Goal: Book appointment/travel/reservation

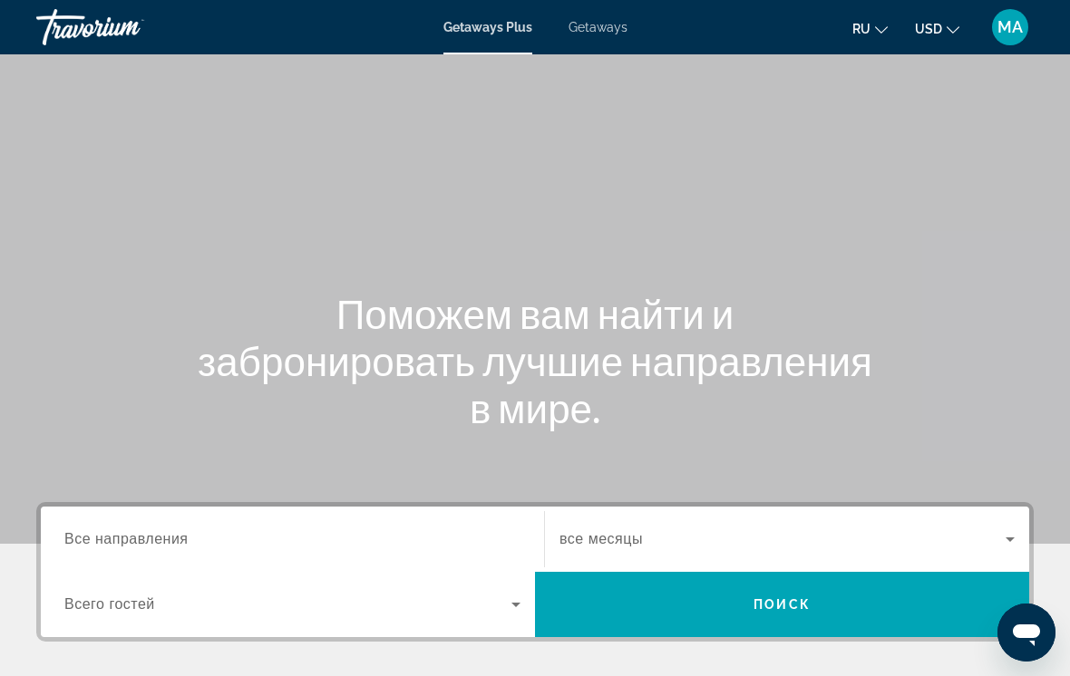
click at [177, 549] on div "Destination Все направления" at bounding box center [292, 540] width 456 height 52
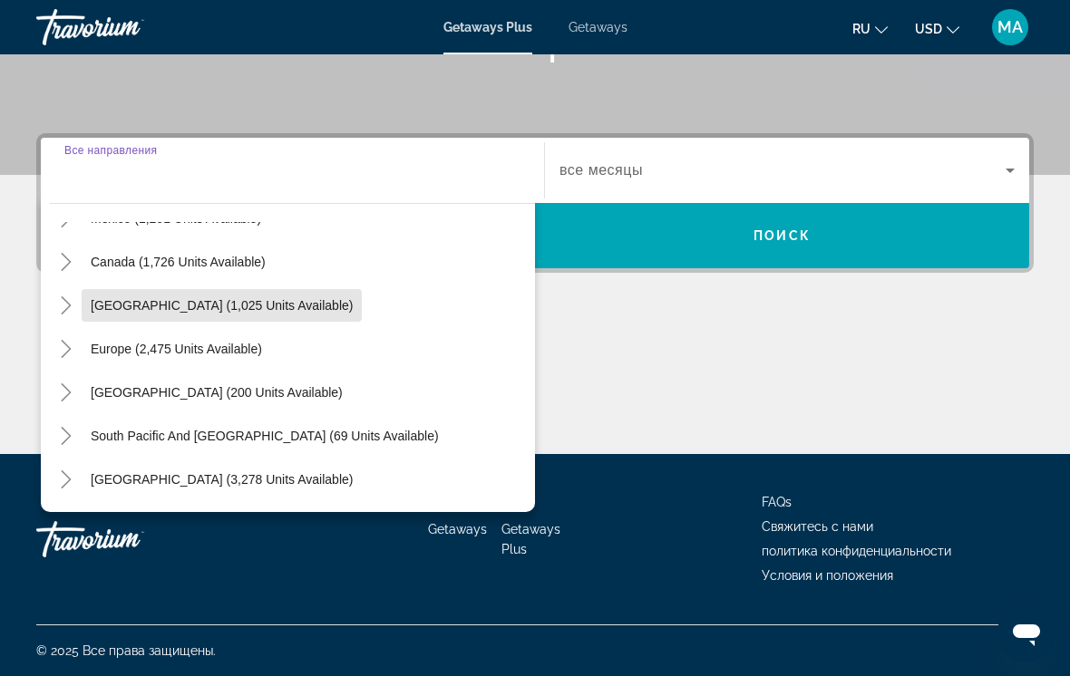
scroll to position [125, 0]
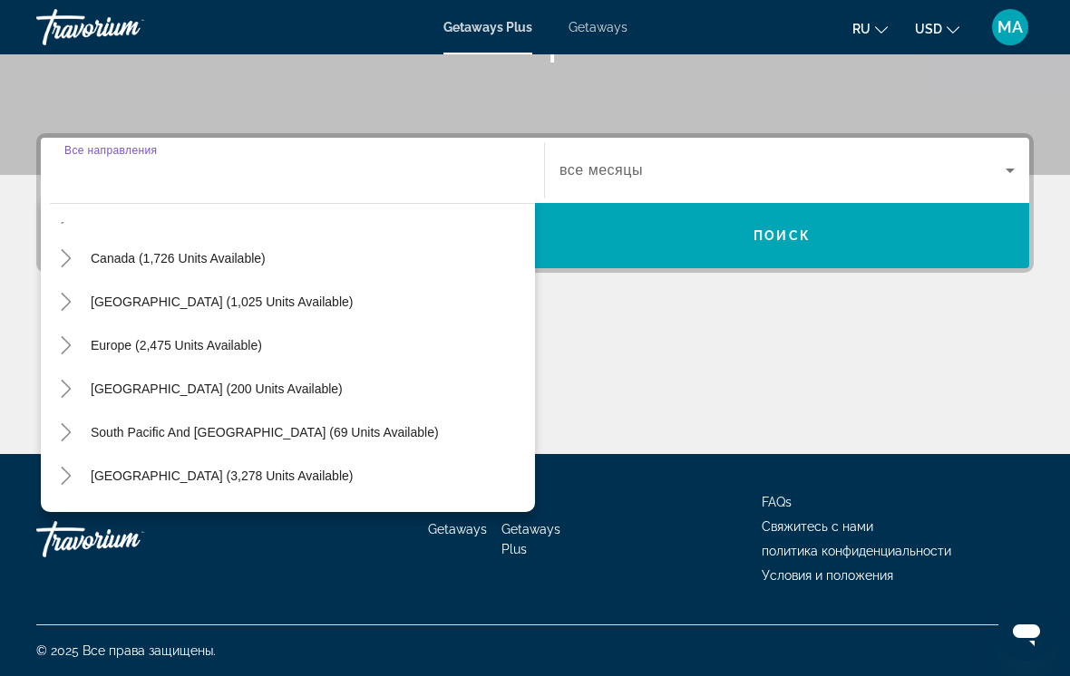
click at [58, 352] on icon "Toggle Europe (2,475 units available)" at bounding box center [66, 345] width 18 height 18
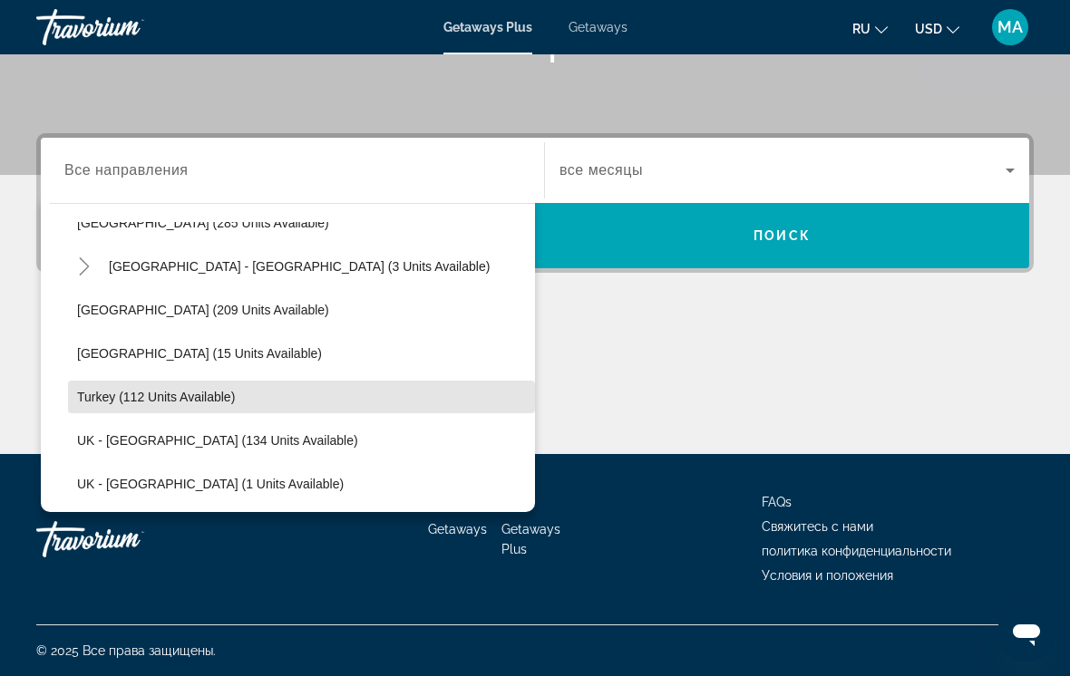
scroll to position [905, 0]
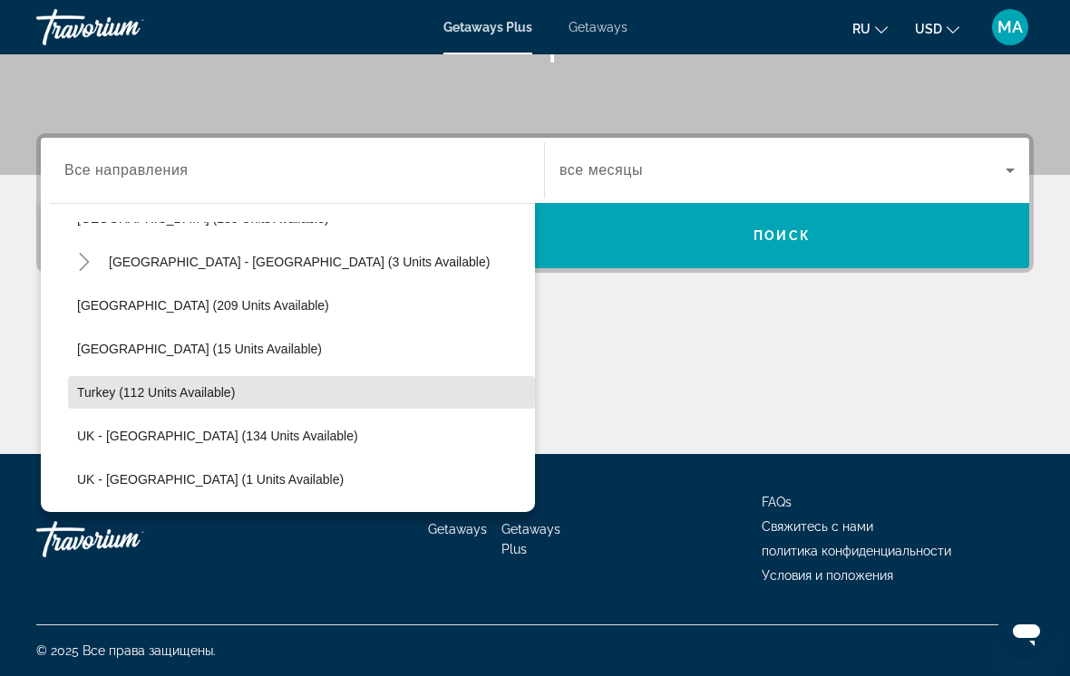
click at [265, 393] on span "Search widget" at bounding box center [301, 393] width 467 height 44
type input "**********"
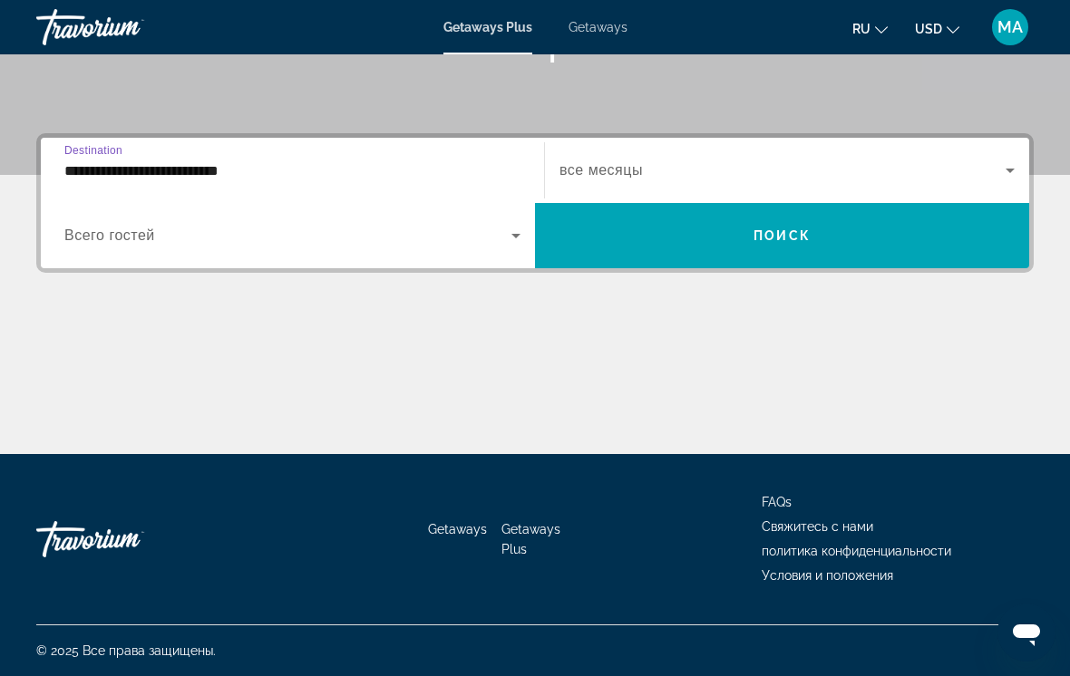
click at [669, 177] on span "Search widget" at bounding box center [782, 171] width 446 height 22
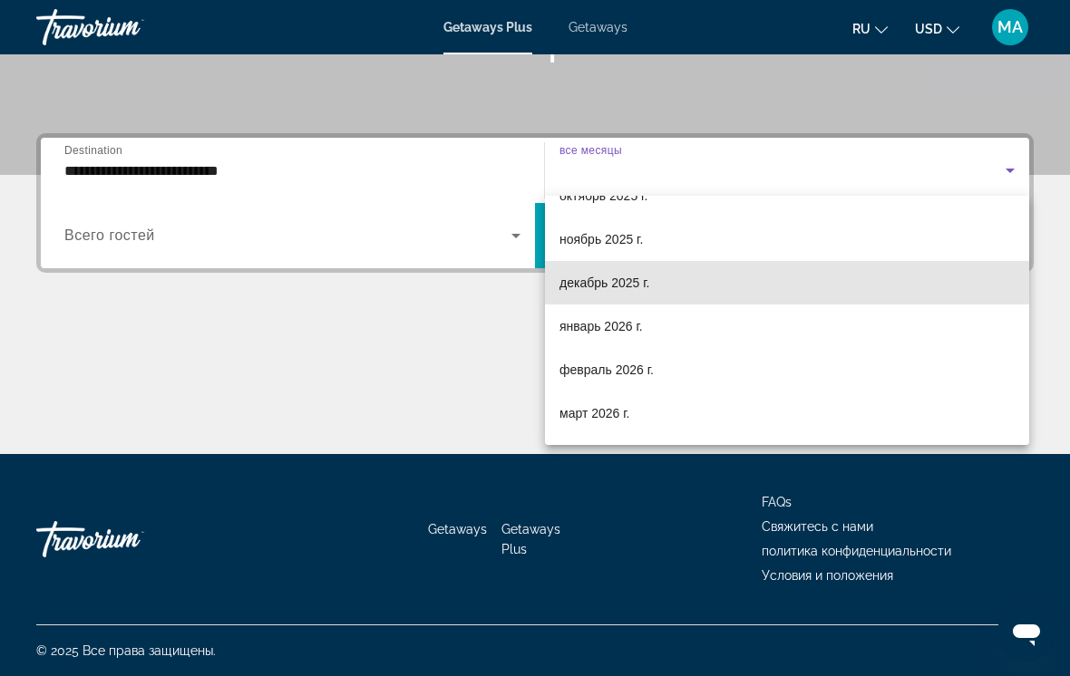
scroll to position [133, 0]
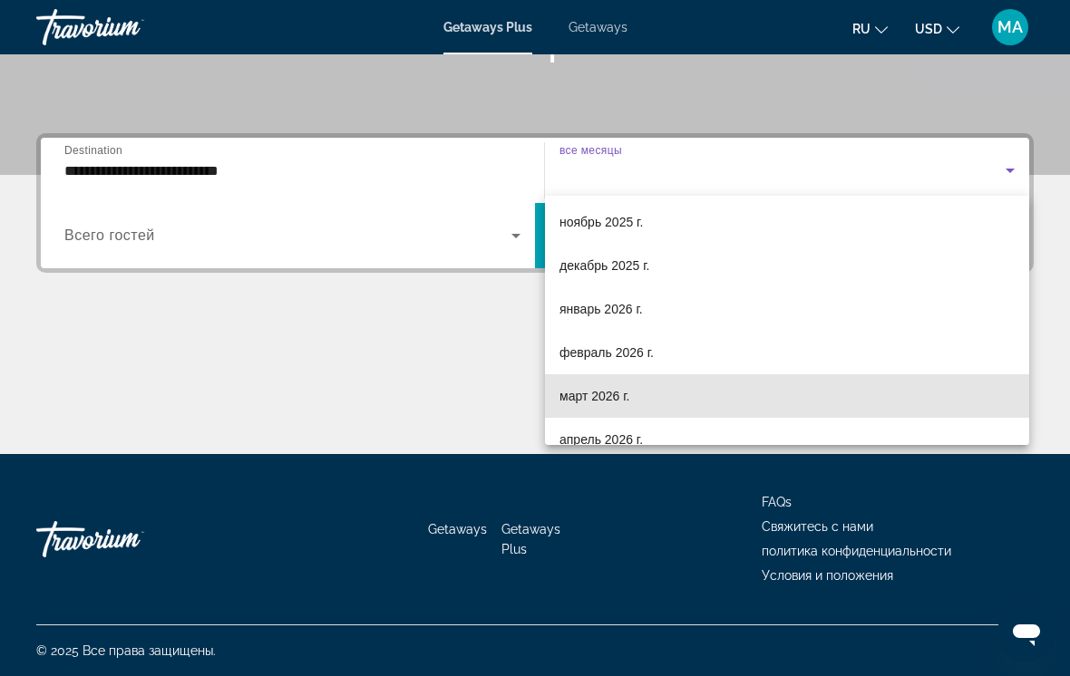
click at [629, 396] on span "март 2026 г." at bounding box center [594, 396] width 71 height 22
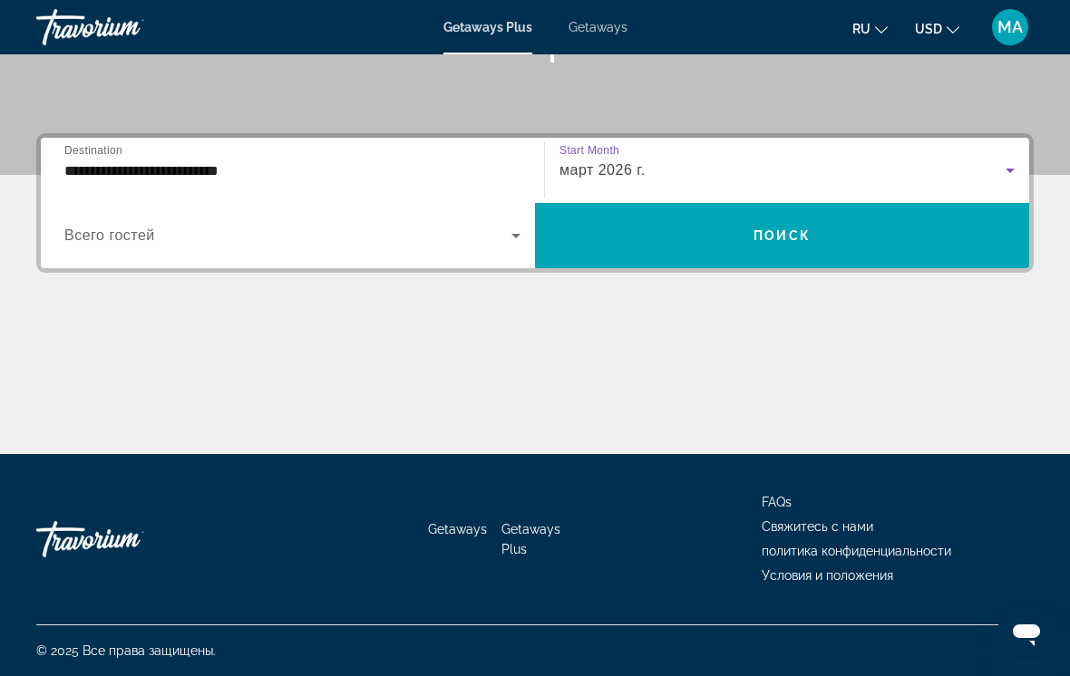
click at [724, 237] on span "Search widget" at bounding box center [782, 236] width 494 height 44
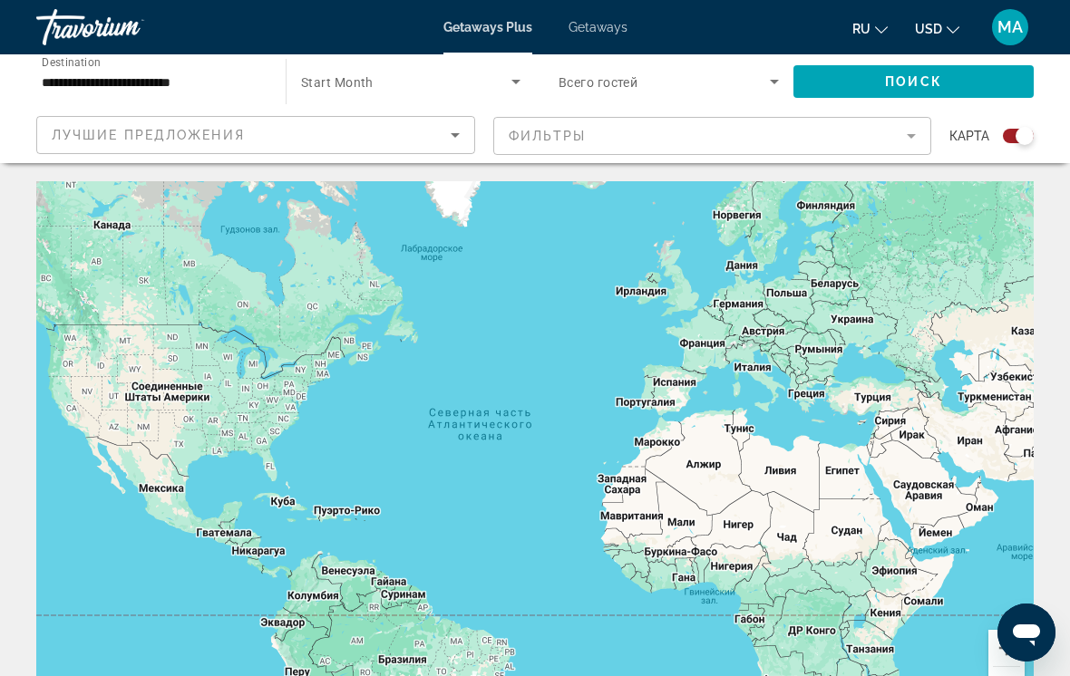
click at [364, 65] on div "Search widget" at bounding box center [410, 81] width 219 height 51
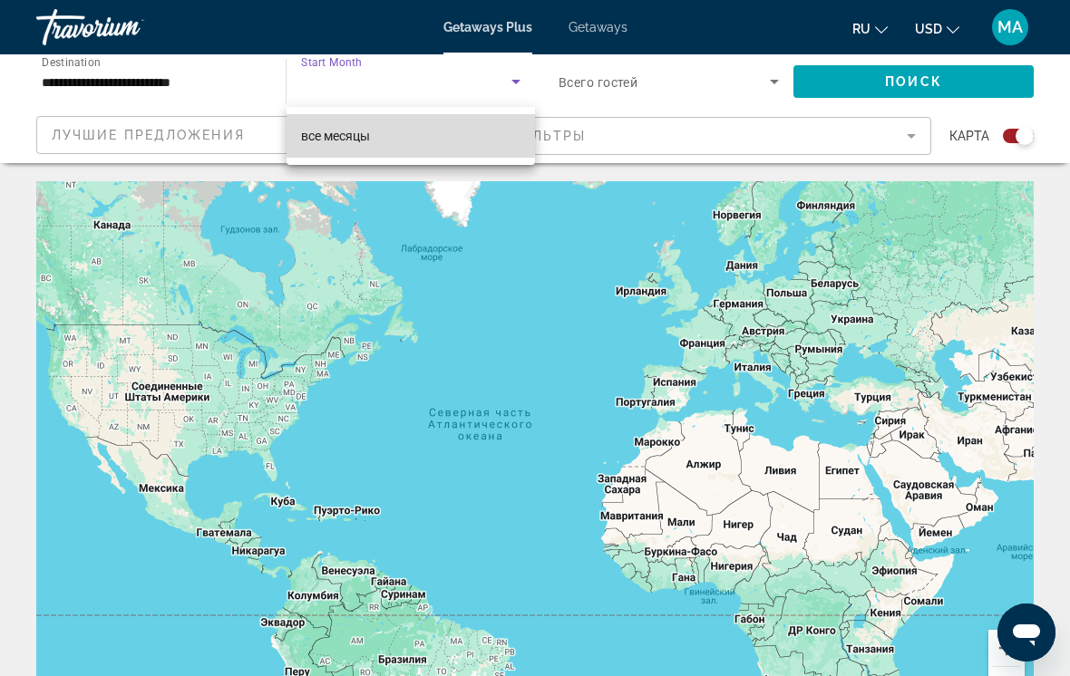
click at [401, 135] on mat-option "все месяцы" at bounding box center [411, 136] width 248 height 44
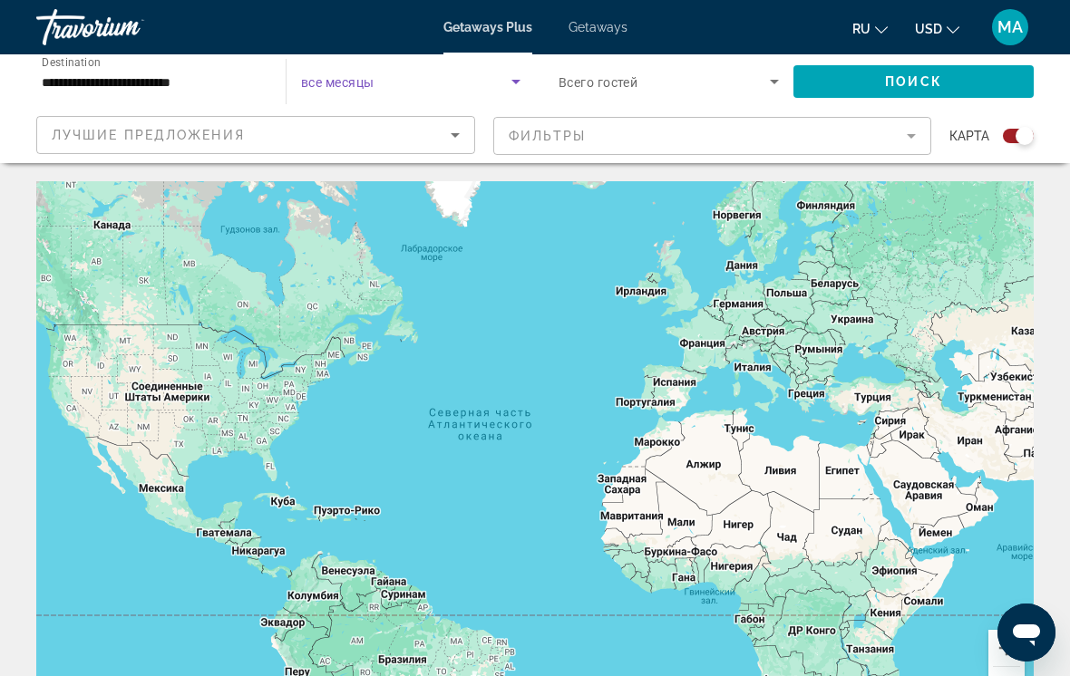
click at [334, 73] on span "Search widget" at bounding box center [406, 82] width 210 height 22
click at [520, 83] on div at bounding box center [535, 338] width 1070 height 676
click at [158, 81] on input "**********" at bounding box center [152, 83] width 220 height 22
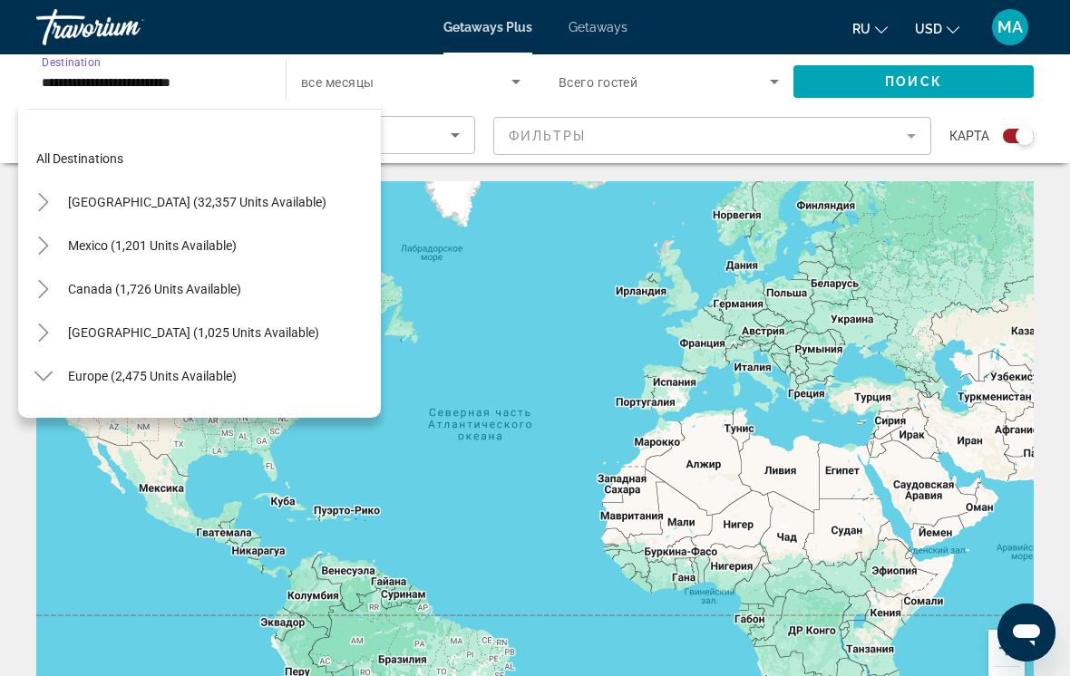
scroll to position [935, 0]
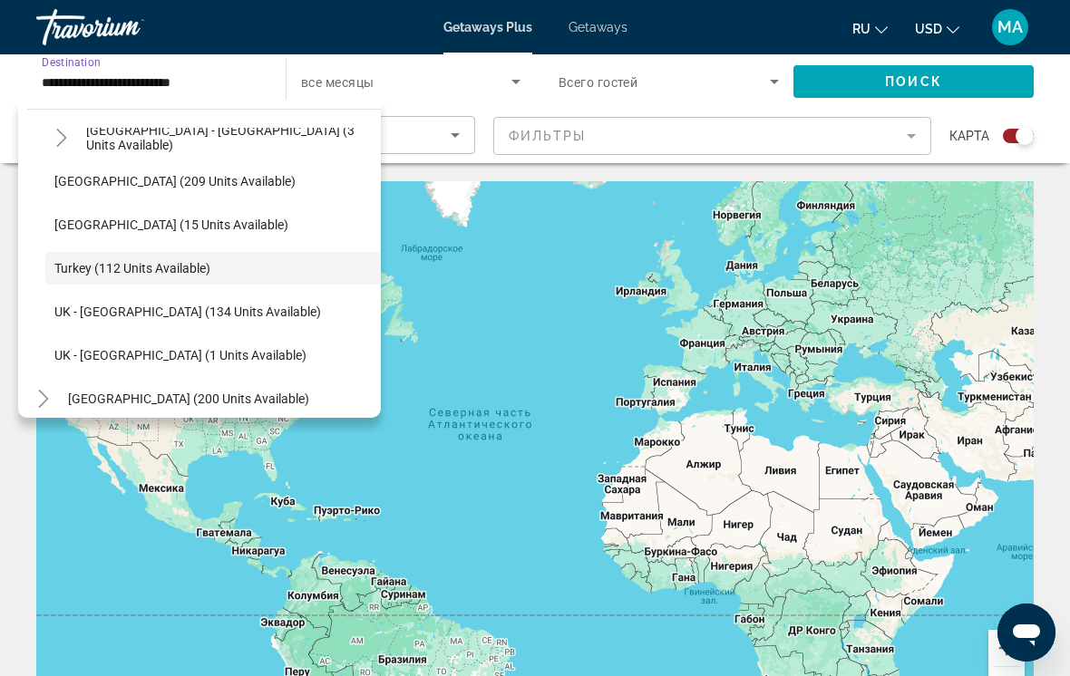
click at [599, 34] on span "Getaways" at bounding box center [597, 27] width 59 height 15
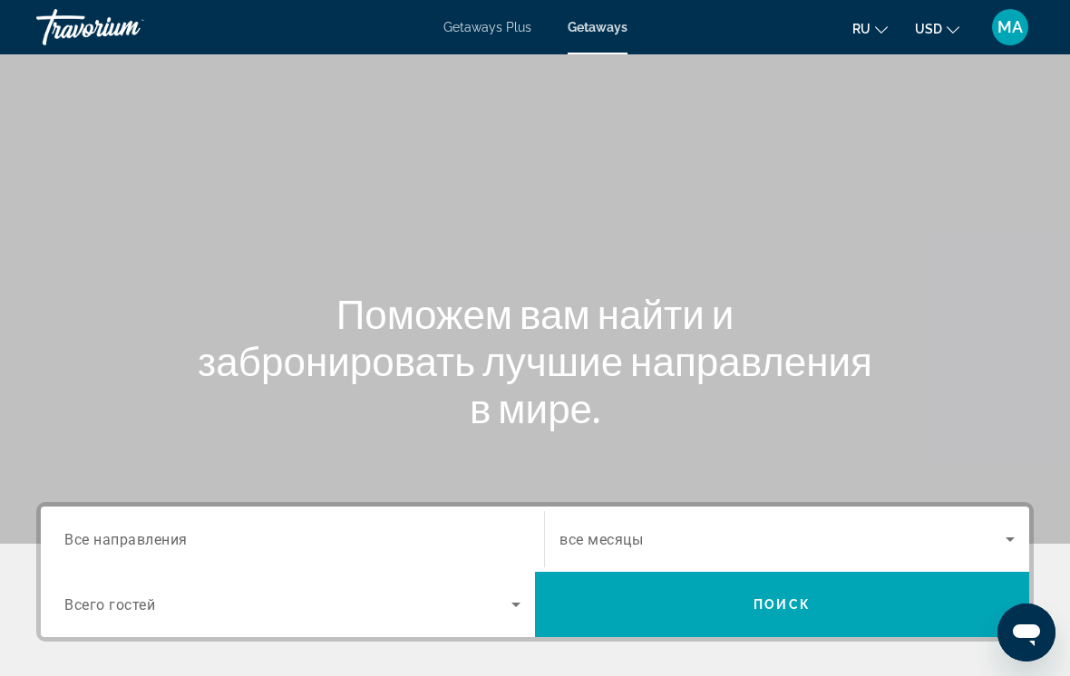
click at [188, 534] on span "Все направления" at bounding box center [125, 538] width 123 height 17
click at [188, 534] on input "Destination Все направления" at bounding box center [292, 540] width 456 height 22
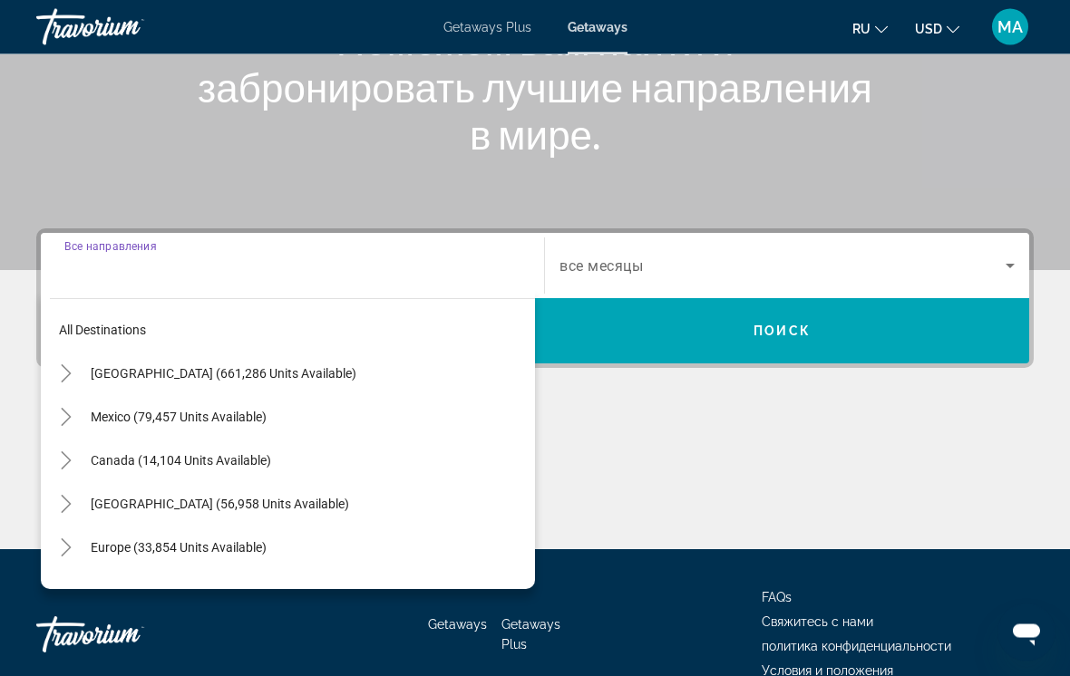
scroll to position [369, 0]
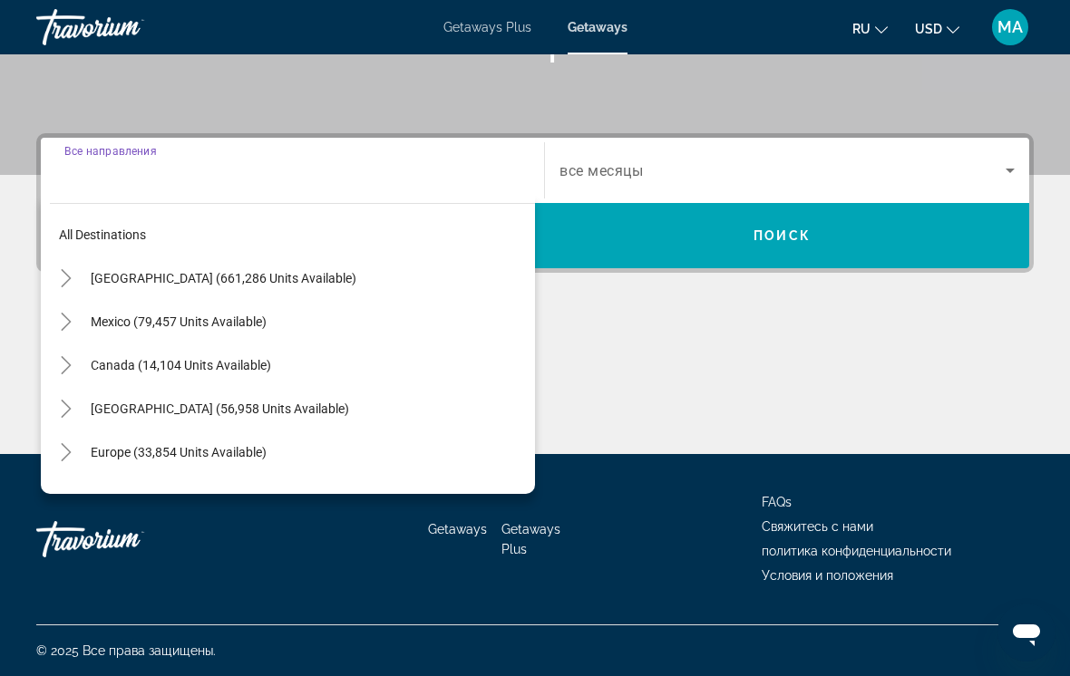
click at [63, 448] on icon "Toggle Europe (33,854 units available)" at bounding box center [66, 452] width 18 height 18
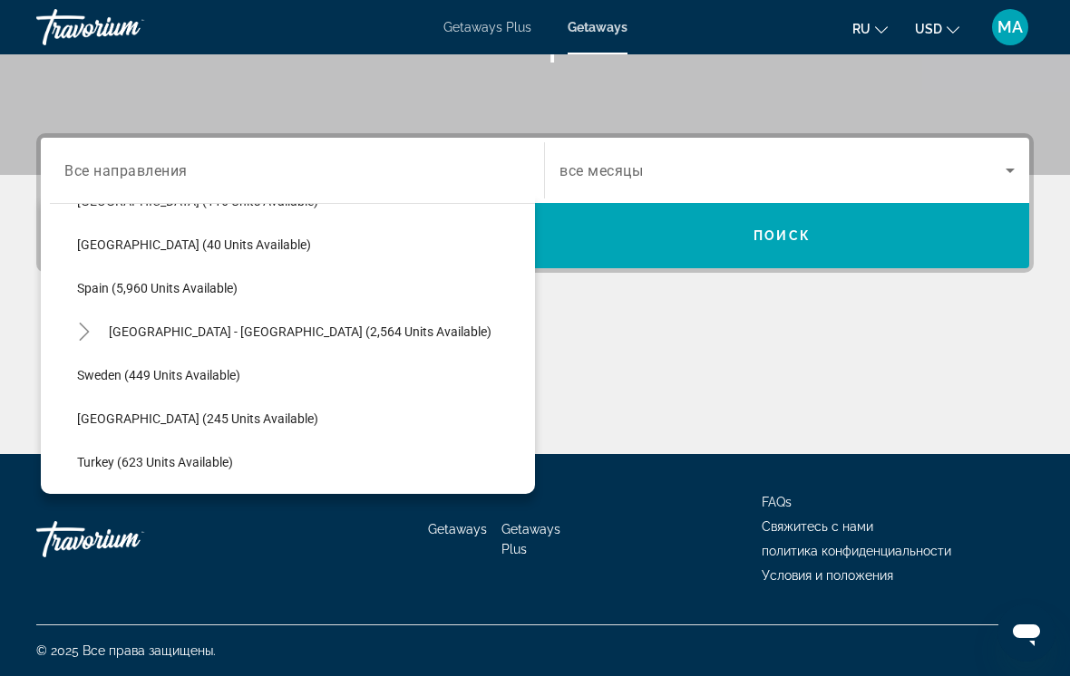
scroll to position [996, 0]
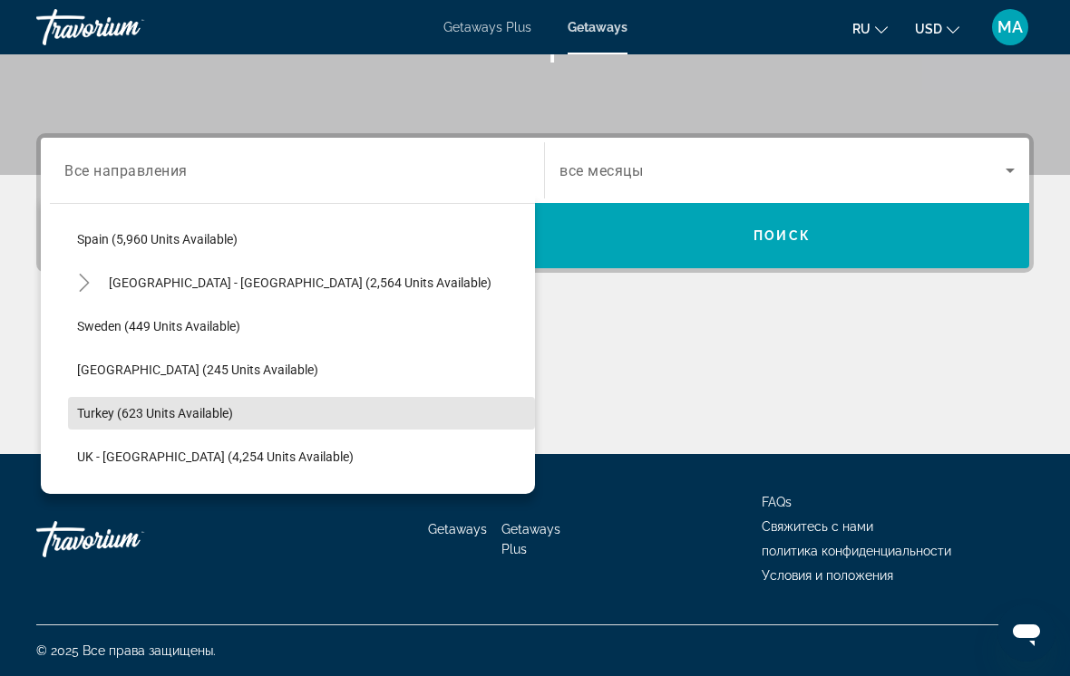
click at [189, 422] on span "Search widget" at bounding box center [301, 414] width 467 height 44
type input "**********"
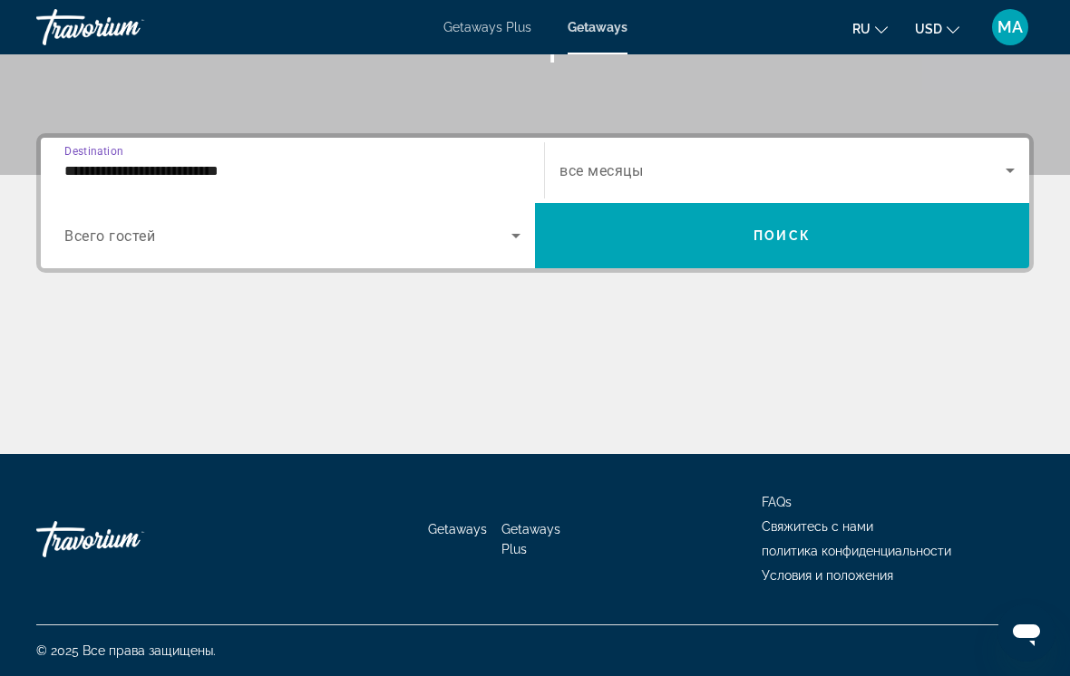
click at [654, 173] on span "Search widget" at bounding box center [782, 171] width 446 height 22
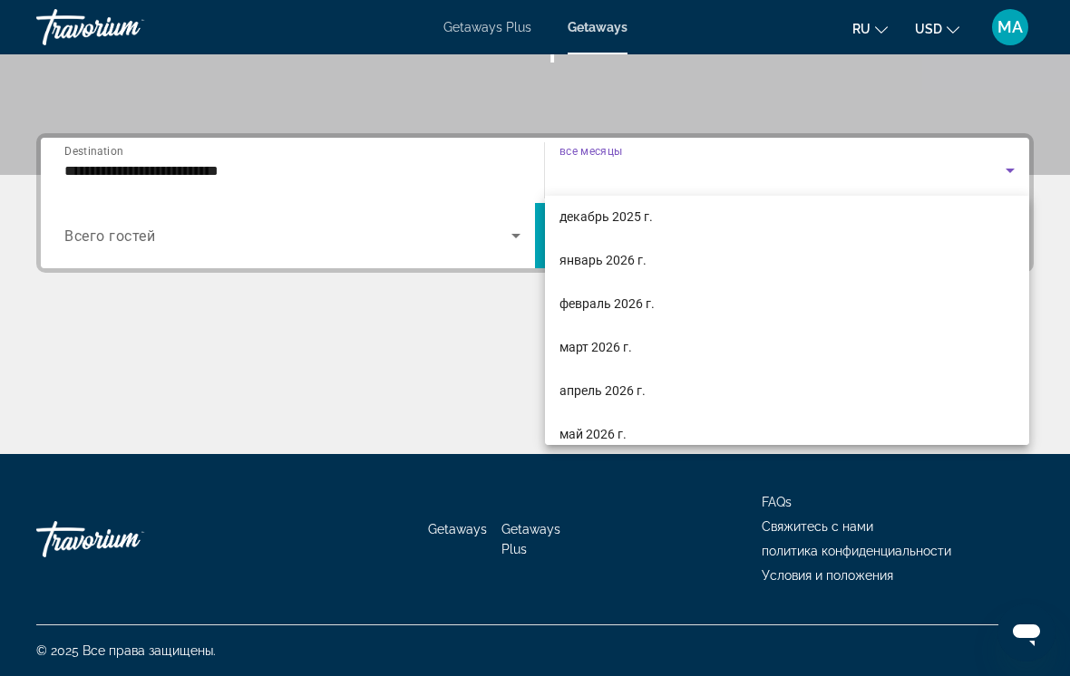
scroll to position [188, 0]
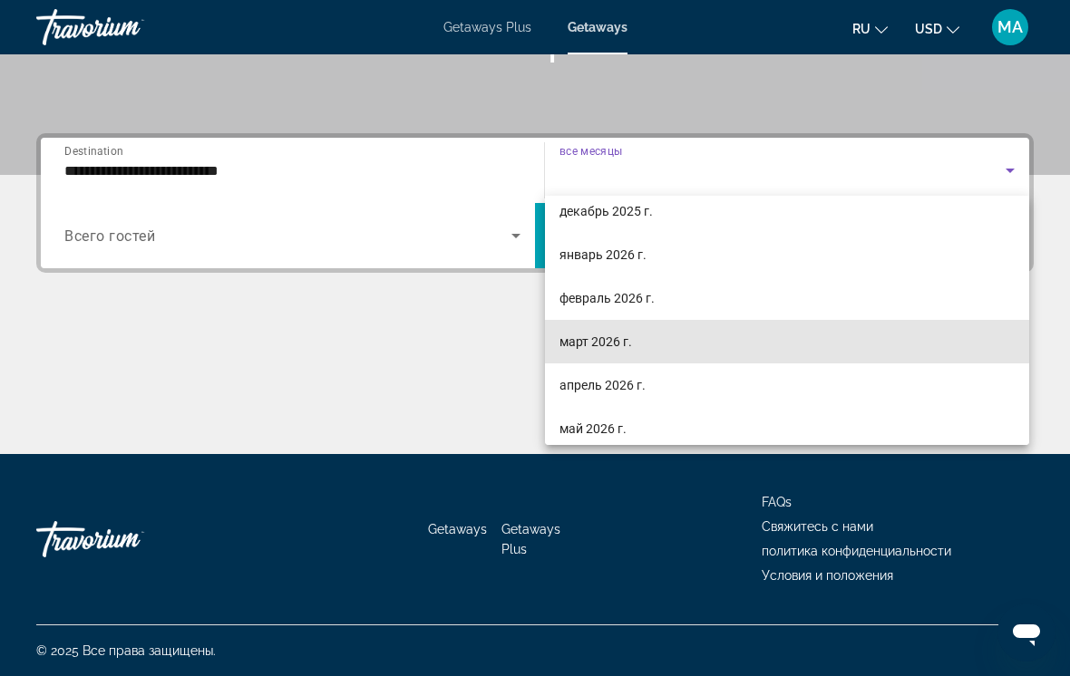
click at [616, 337] on span "март 2026 г." at bounding box center [595, 342] width 73 height 22
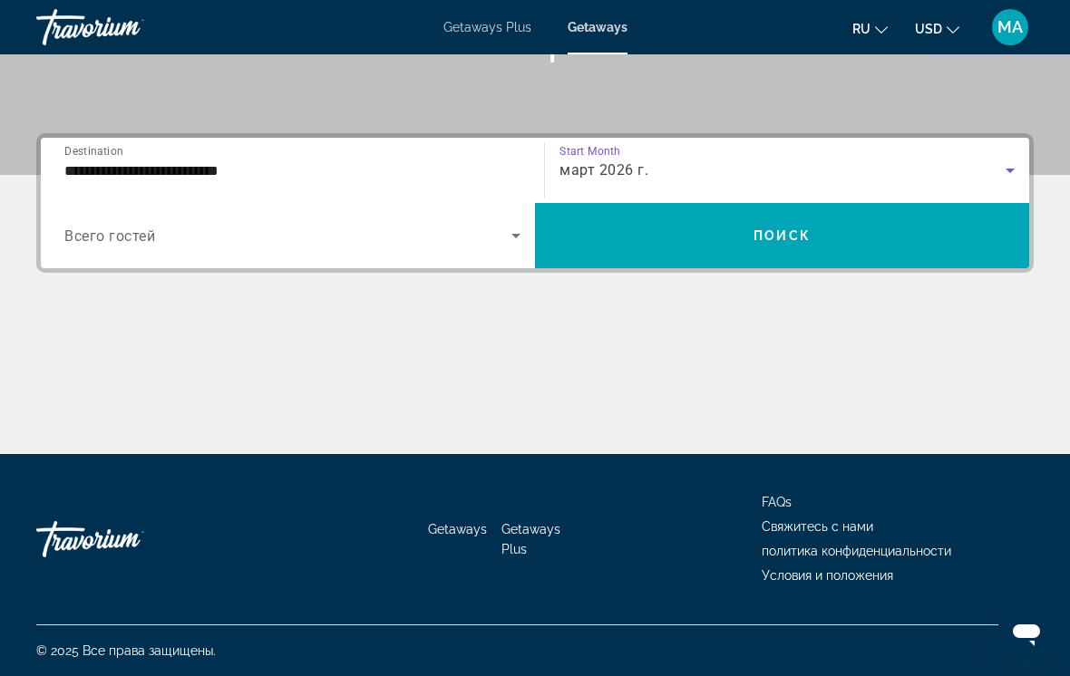
click at [700, 244] on span "Search widget" at bounding box center [782, 236] width 494 height 44
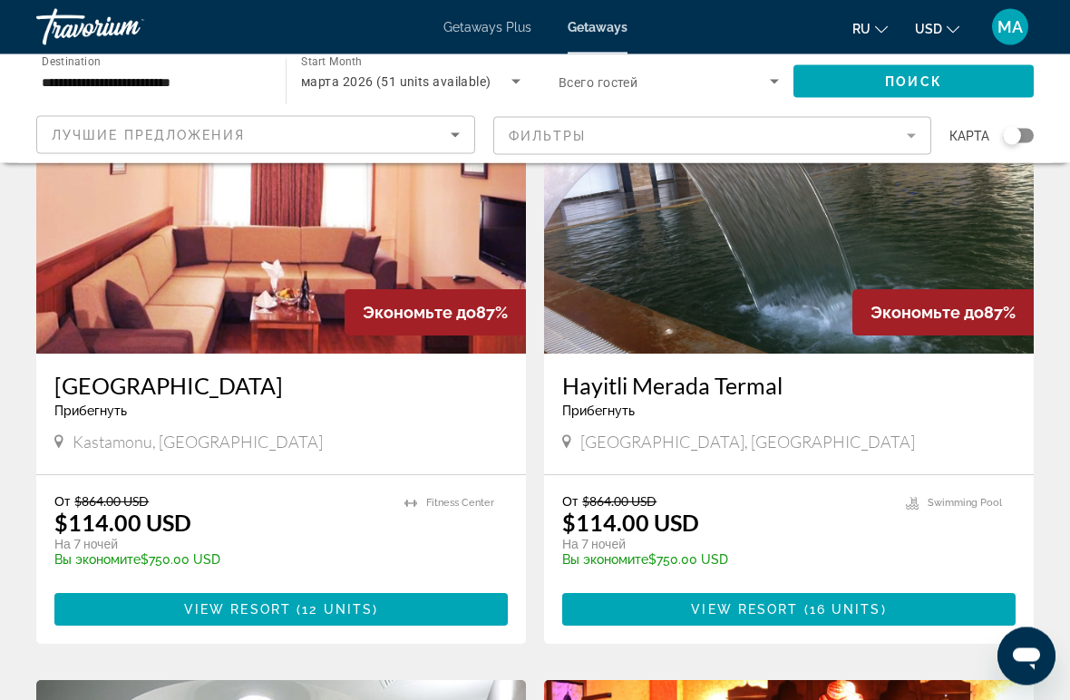
scroll to position [168, 0]
